Goal: Check status: Check status

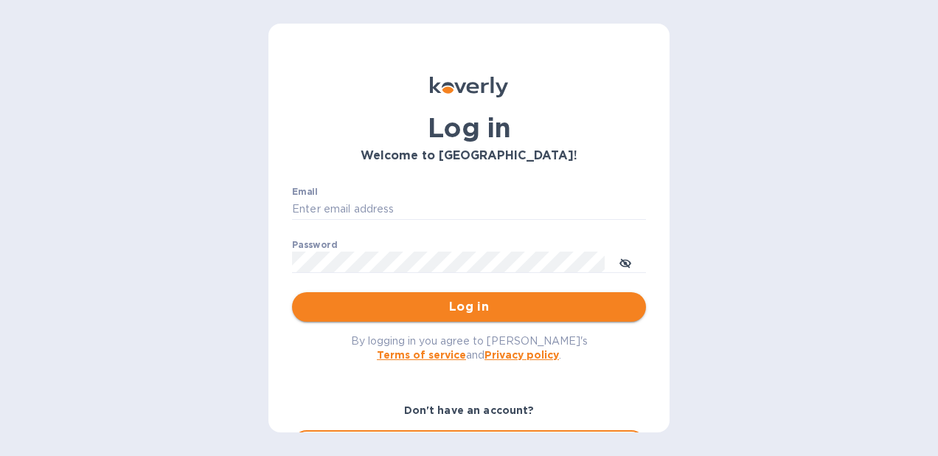
type input "[PERSON_NAME][EMAIL_ADDRESS][PERSON_NAME][PERSON_NAME][DOMAIN_NAME]"
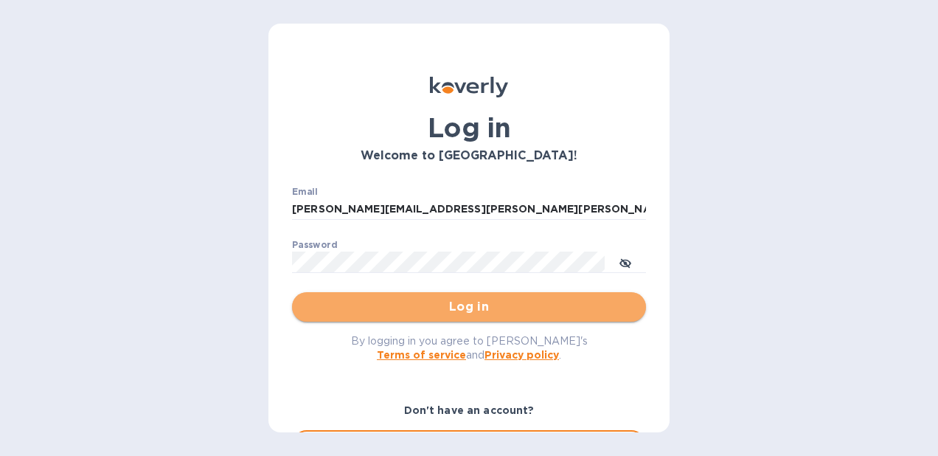
click at [519, 313] on span "Log in" at bounding box center [469, 307] width 330 height 18
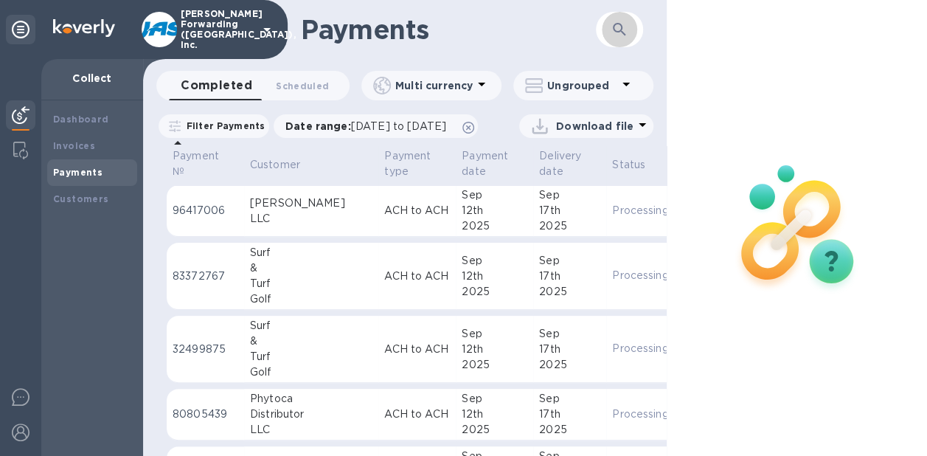
click at [623, 22] on icon "button" at bounding box center [620, 30] width 18 height 18
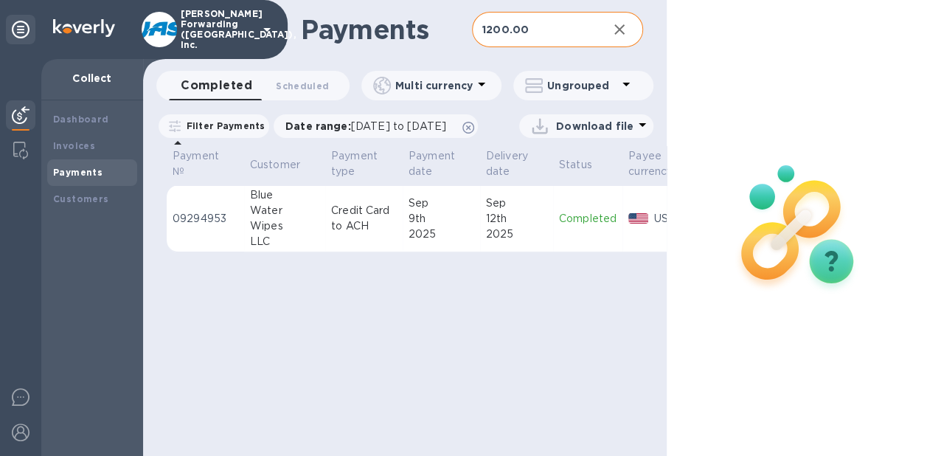
click at [542, 226] on div "12th" at bounding box center [516, 218] width 61 height 15
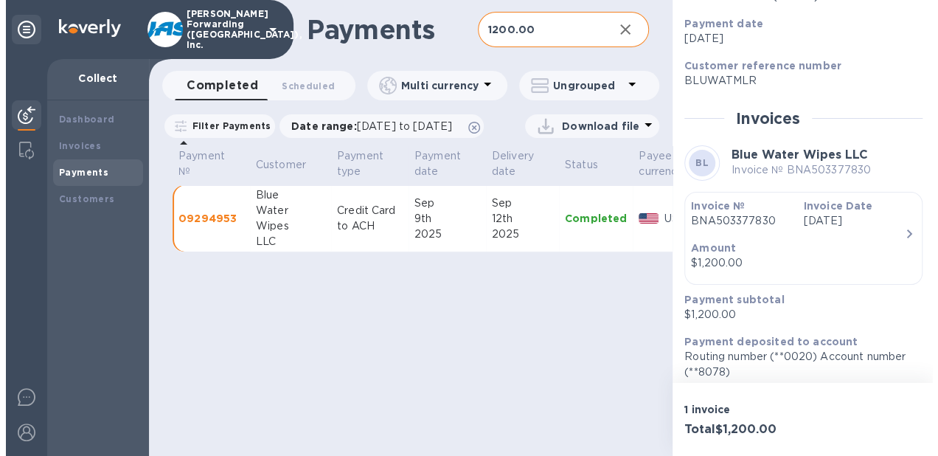
scroll to position [242, 0]
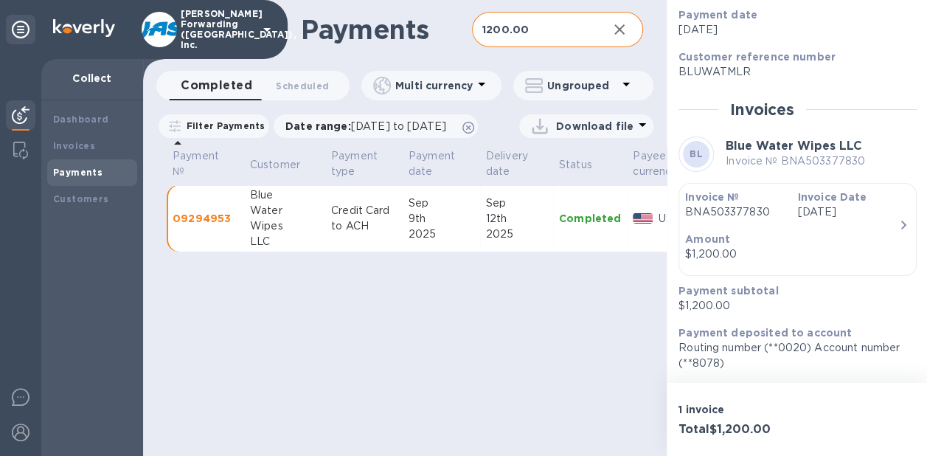
click at [757, 211] on p "BNA503377830" at bounding box center [735, 211] width 100 height 15
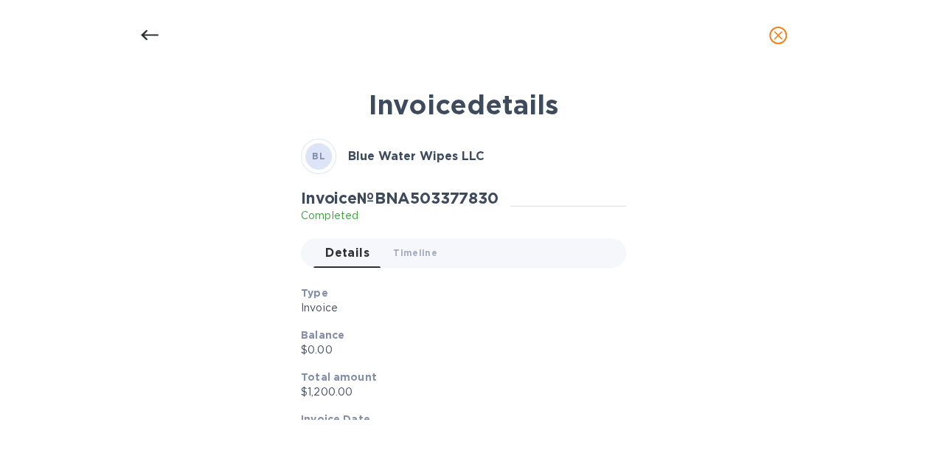
scroll to position [240, 0]
drag, startPoint x: 389, startPoint y: 199, endPoint x: 507, endPoint y: 201, distance: 118.0
click at [505, 201] on h2 "Invoice № BNA503377830" at bounding box center [406, 198] width 198 height 18
copy h2 "BNA503377830"
click at [151, 36] on icon at bounding box center [155, 36] width 18 height 18
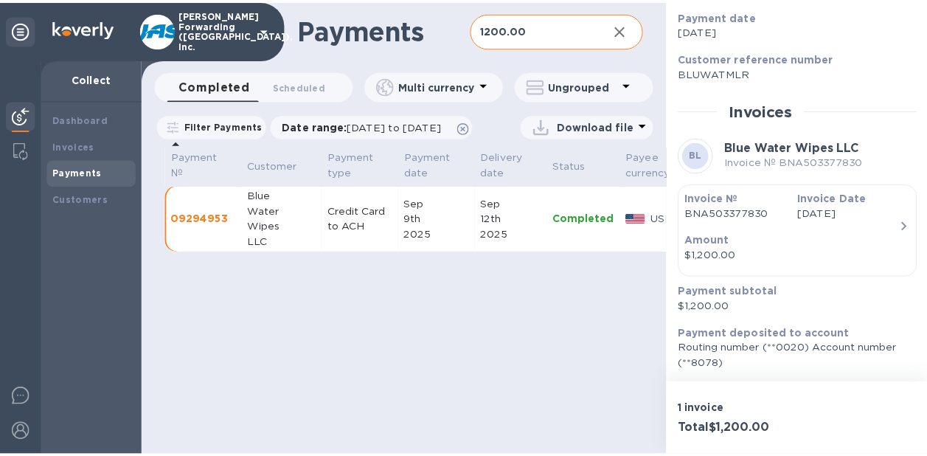
scroll to position [242, 0]
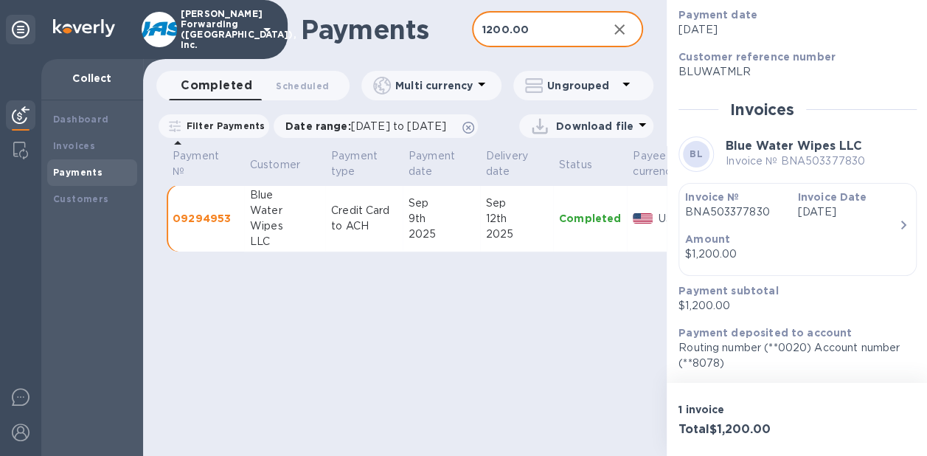
click at [493, 27] on input "1200.00" at bounding box center [534, 30] width 124 height 36
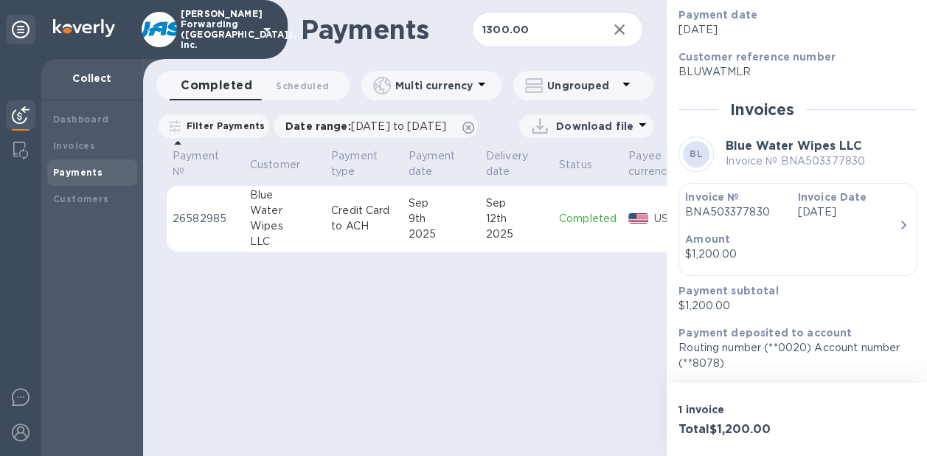
drag, startPoint x: 510, startPoint y: 238, endPoint x: 513, endPoint y: 230, distance: 8.4
click at [510, 226] on div "12th" at bounding box center [516, 218] width 61 height 15
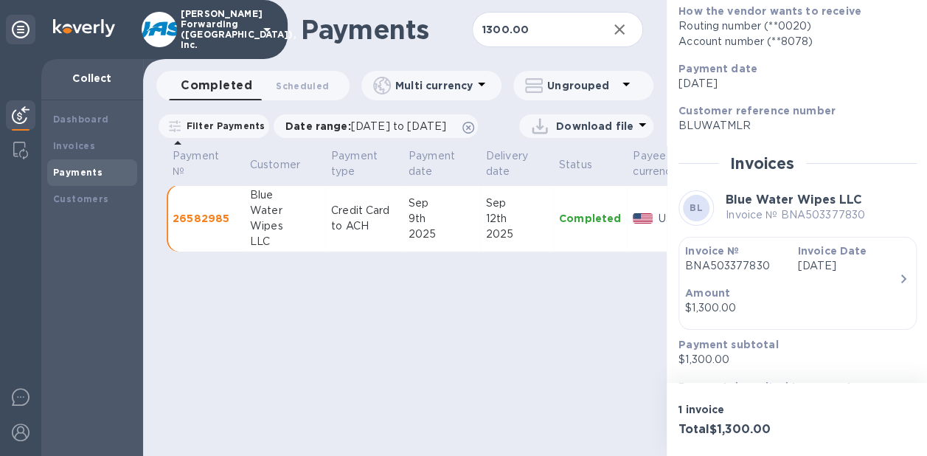
scroll to position [188, 0]
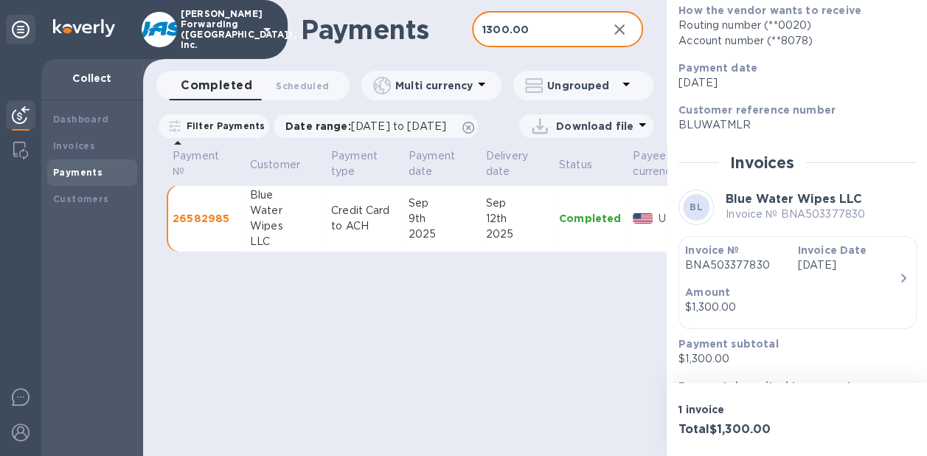
drag, startPoint x: 533, startPoint y: 28, endPoint x: 442, endPoint y: 27, distance: 91.5
click at [442, 27] on div "Payments 1300.00 ​" at bounding box center [405, 29] width 524 height 59
type input "400.00"
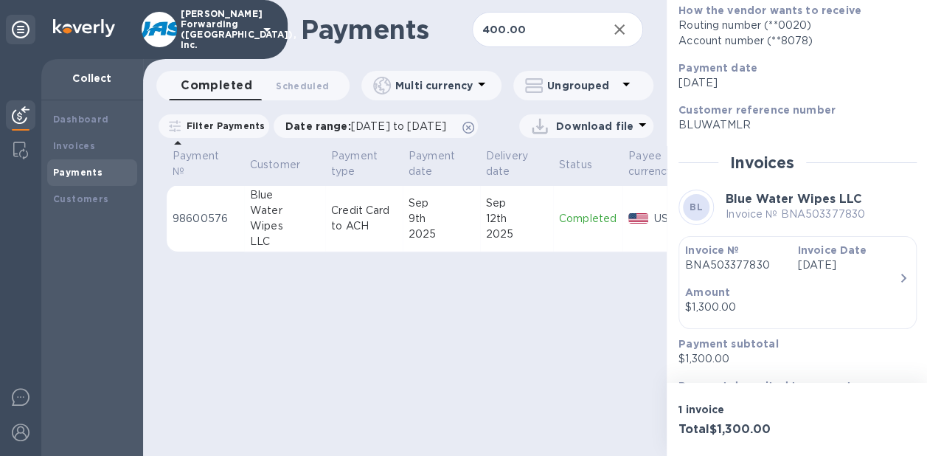
click at [535, 226] on div "12th" at bounding box center [516, 218] width 61 height 15
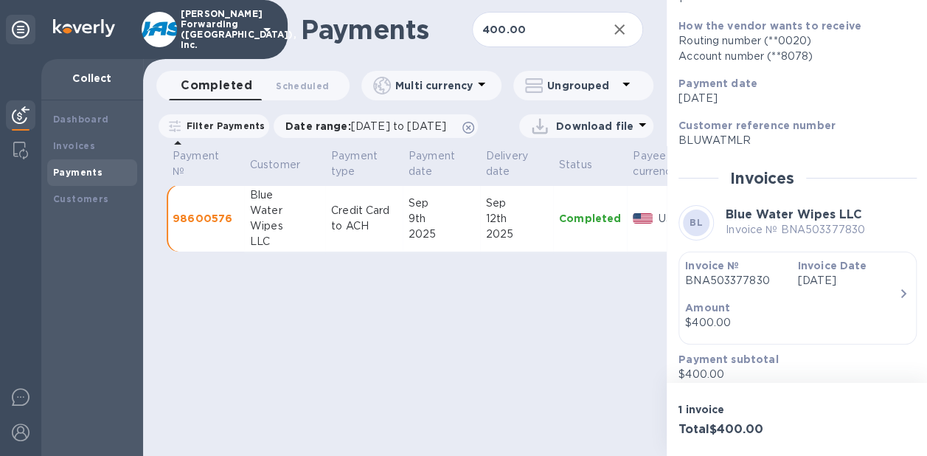
scroll to position [173, 0]
